Goal: Transaction & Acquisition: Purchase product/service

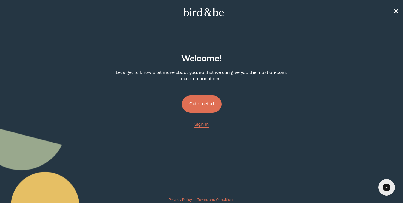
click at [202, 110] on button "Get started" at bounding box center [202, 103] width 40 height 17
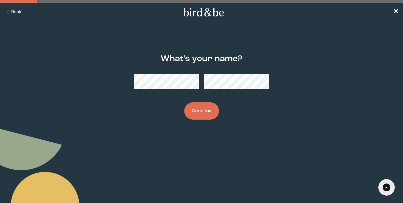
click at [202, 111] on button "Continue" at bounding box center [201, 110] width 35 height 17
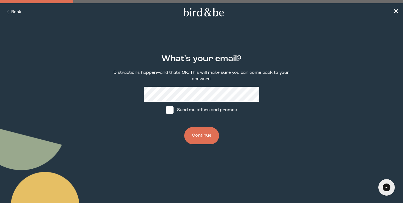
click at [173, 112] on span at bounding box center [170, 110] width 8 height 8
click at [166, 110] on input "Send me offers and promos" at bounding box center [166, 110] width 0 height 0
checkbox input "true"
click at [205, 137] on button "Continue" at bounding box center [201, 135] width 35 height 17
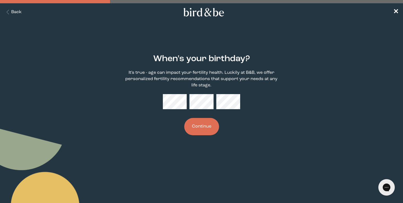
click at [208, 123] on button "Continue" at bounding box center [201, 126] width 35 height 17
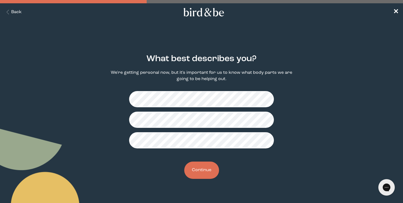
click at [201, 173] on button "Continue" at bounding box center [201, 170] width 35 height 17
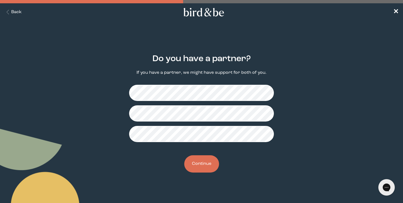
click at [208, 167] on button "Continue" at bounding box center [201, 163] width 35 height 17
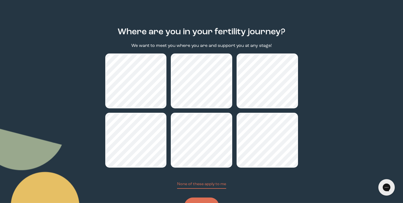
scroll to position [52, 0]
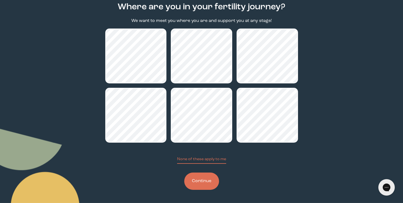
click at [200, 183] on button "Continue" at bounding box center [201, 181] width 35 height 17
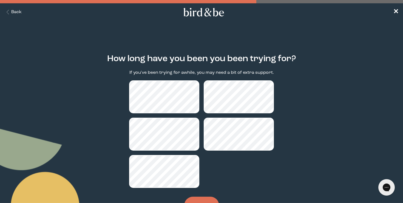
scroll to position [24, 0]
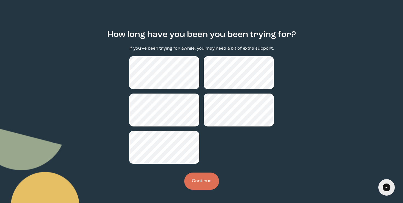
click at [201, 184] on button "Continue" at bounding box center [201, 181] width 35 height 17
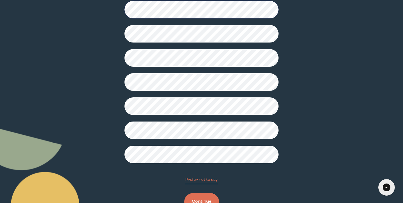
scroll to position [131, 0]
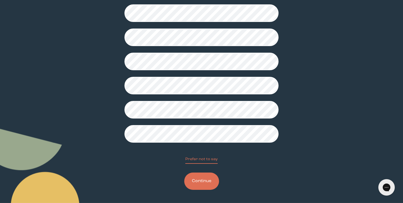
click at [192, 180] on button "Continue" at bounding box center [201, 181] width 35 height 17
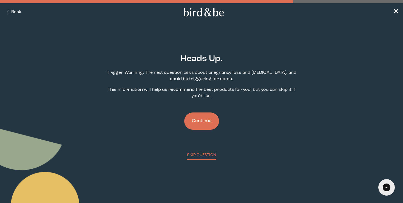
click at [196, 118] on button "Continue" at bounding box center [201, 120] width 35 height 17
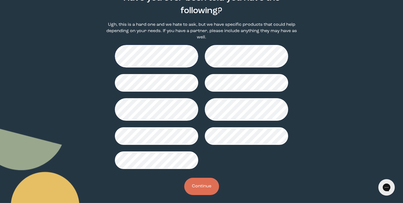
scroll to position [66, 0]
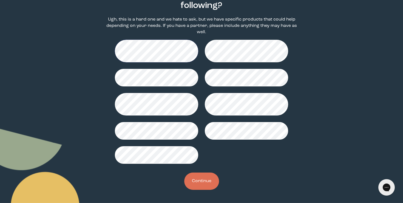
click at [203, 179] on button "Continue" at bounding box center [201, 181] width 35 height 17
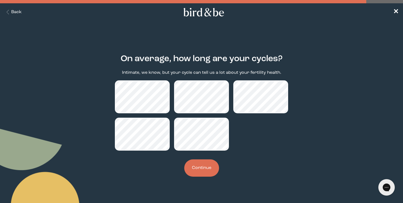
click at [202, 173] on button "Continue" at bounding box center [201, 167] width 35 height 17
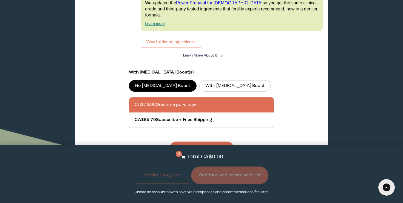
scroll to position [429, 0]
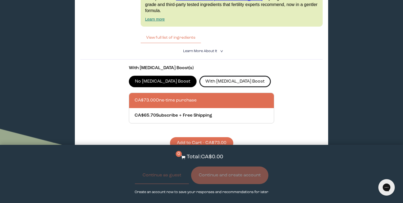
click at [199, 76] on label "With [MEDICAL_DATA] Boost" at bounding box center [235, 82] width 72 height 12
click at [0, 0] on input "With [MEDICAL_DATA] Boost" at bounding box center [0, 0] width 0 height 0
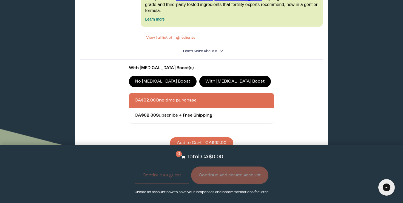
click at [210, 137] on button "Add to Cart - CA$92.00" at bounding box center [201, 143] width 63 height 12
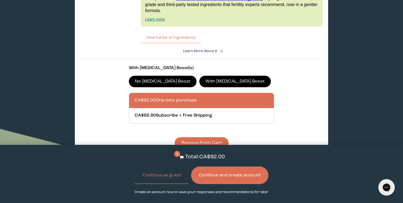
click at [223, 178] on button "Continue and create account" at bounding box center [229, 176] width 77 height 18
